Goal: Transaction & Acquisition: Purchase product/service

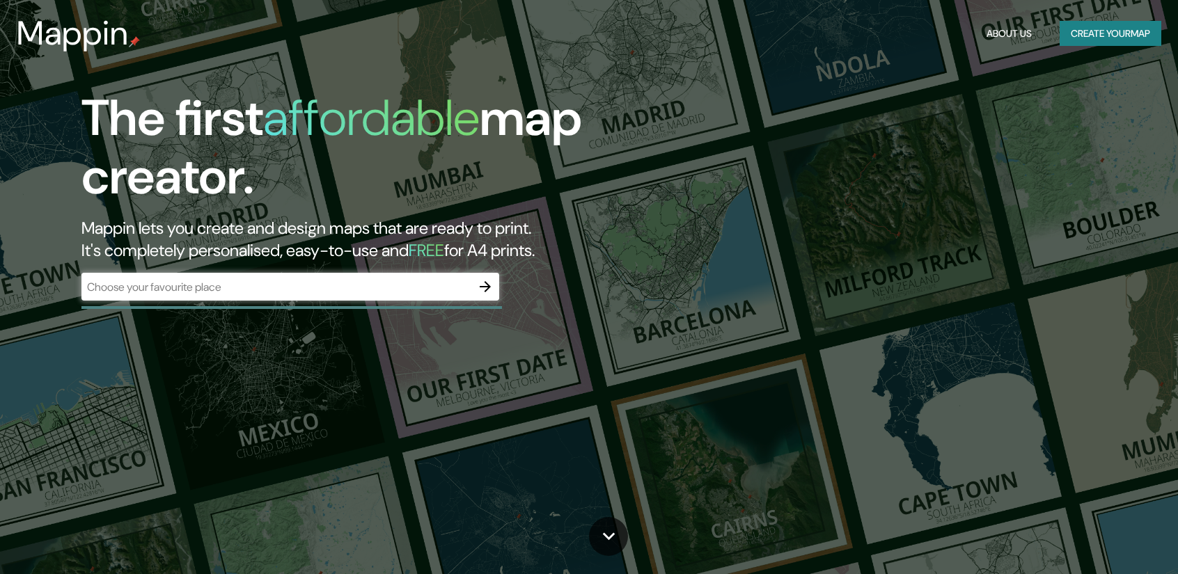
click at [412, 275] on div "​" at bounding box center [290, 287] width 418 height 28
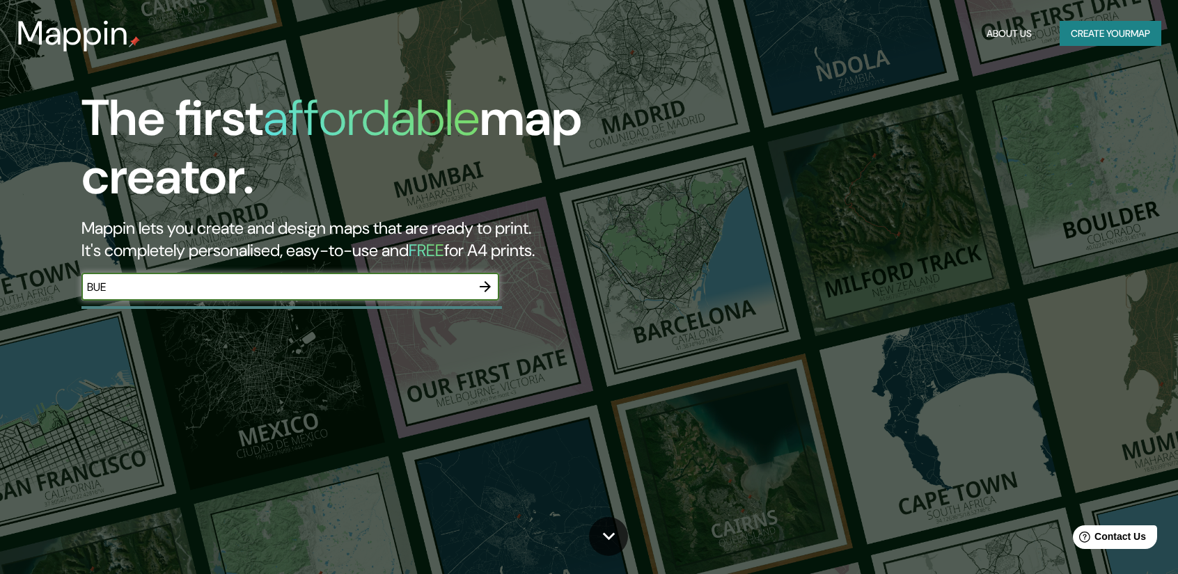
type input "[GEOGRAPHIC_DATA]"
click at [482, 290] on icon "button" at bounding box center [485, 286] width 17 height 17
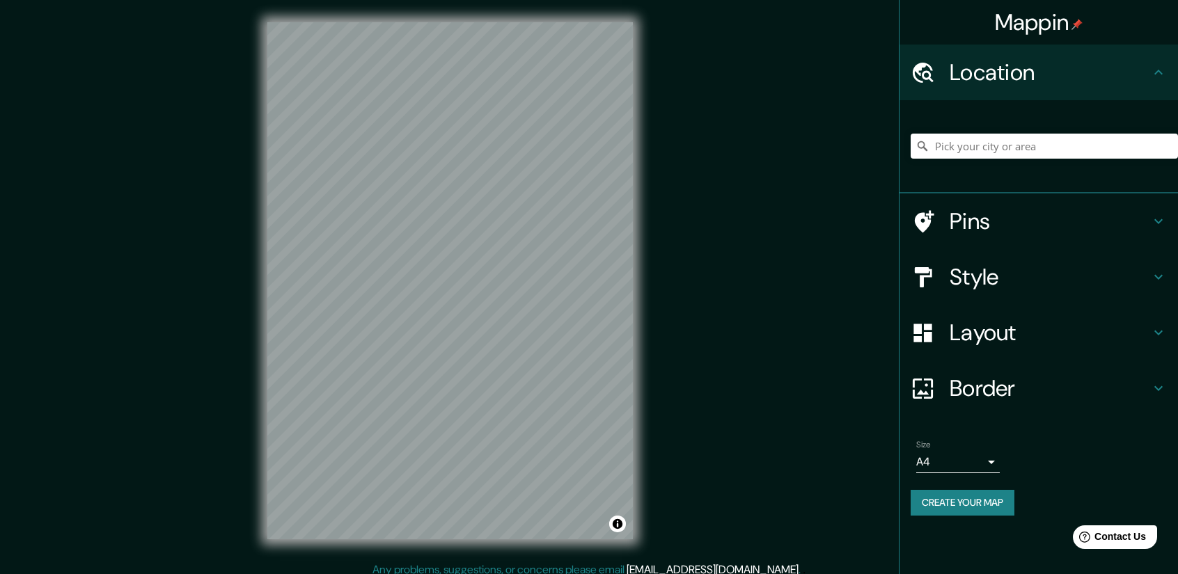
click at [678, 460] on div "Mappin Location Pins Style Layout Border Choose a border. Hint : you can make l…" at bounding box center [589, 292] width 1178 height 584
click at [684, 530] on div "Mappin Location Pins Style Layout Border Choose a border. Hint : you can make l…" at bounding box center [589, 292] width 1178 height 584
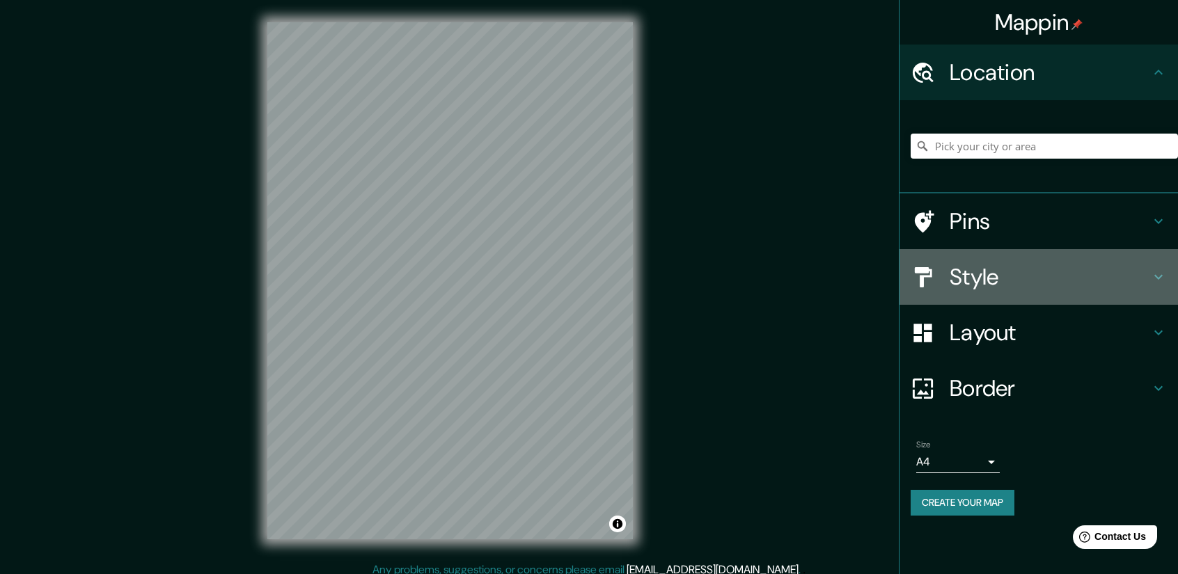
click at [1046, 274] on h4 "Style" at bounding box center [1049, 277] width 200 height 28
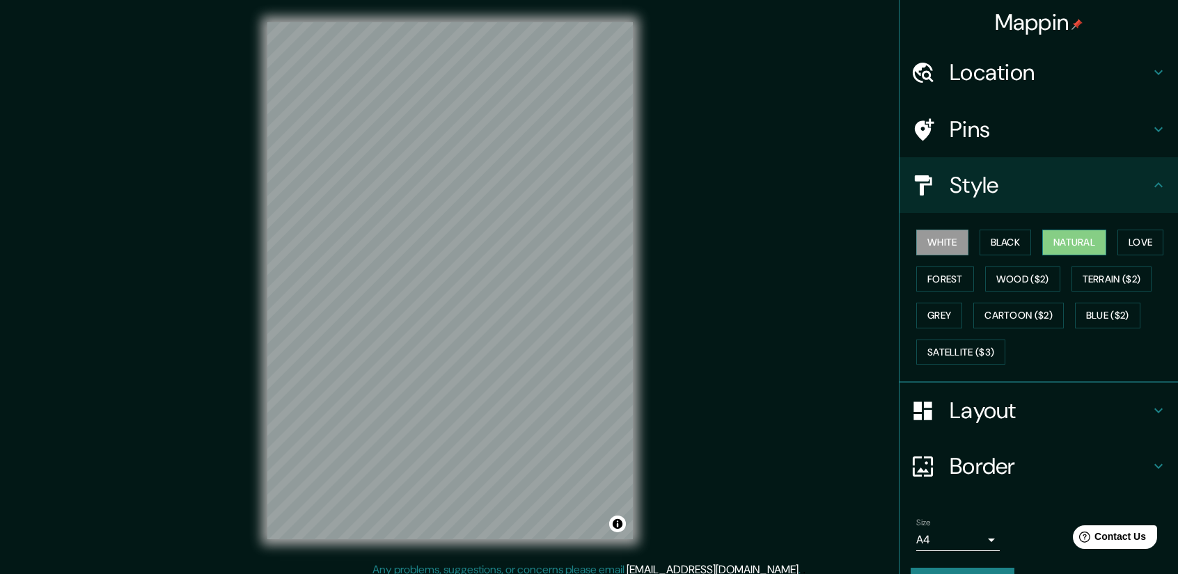
click at [1088, 243] on button "Natural" at bounding box center [1074, 243] width 64 height 26
click at [946, 276] on button "Forest" at bounding box center [945, 280] width 58 height 26
click at [1057, 242] on button "Natural" at bounding box center [1074, 243] width 64 height 26
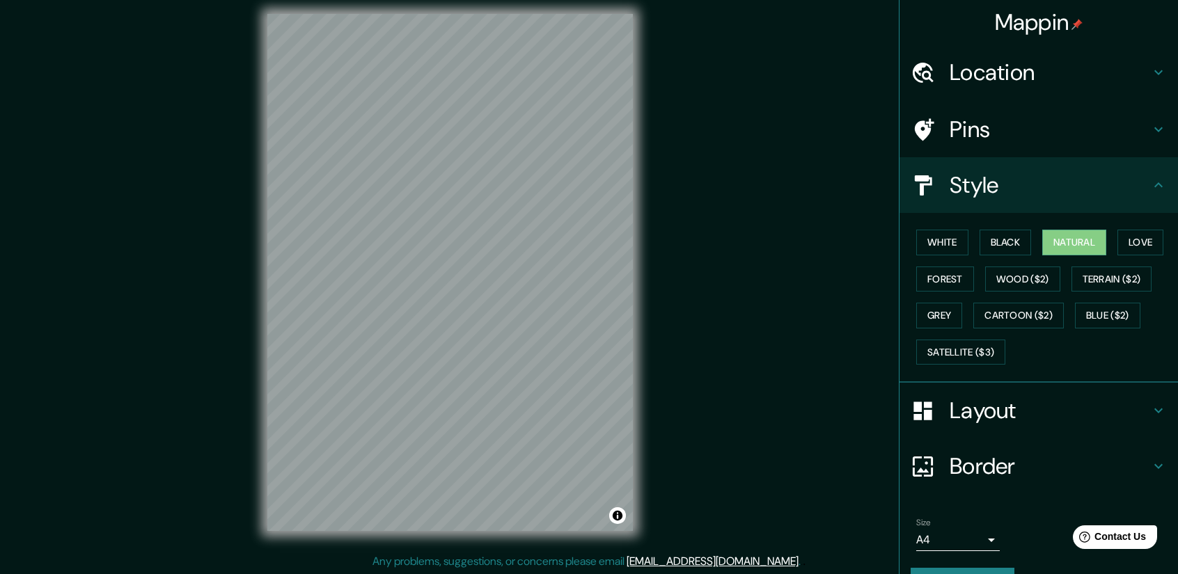
scroll to position [9, 0]
